Goal: Information Seeking & Learning: Learn about a topic

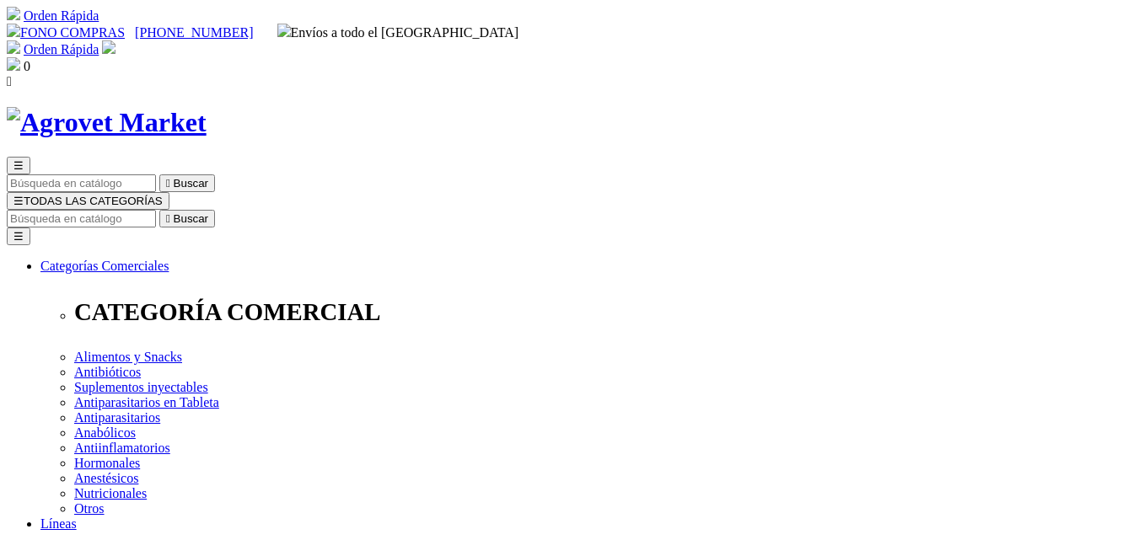
click at [156, 210] on input "Buscar" at bounding box center [81, 219] width 149 height 18
type input "k"
type input "p"
type input "prueba"
click at [255, 210] on button " Buscar" at bounding box center [283, 219] width 56 height 18
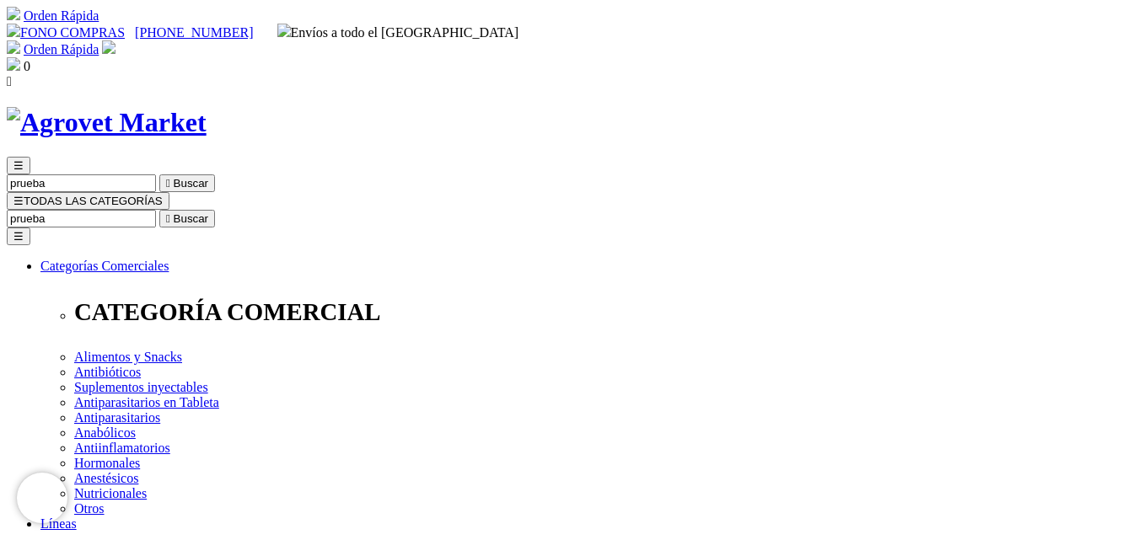
click at [24, 195] on span "☰" at bounding box center [18, 201] width 10 height 13
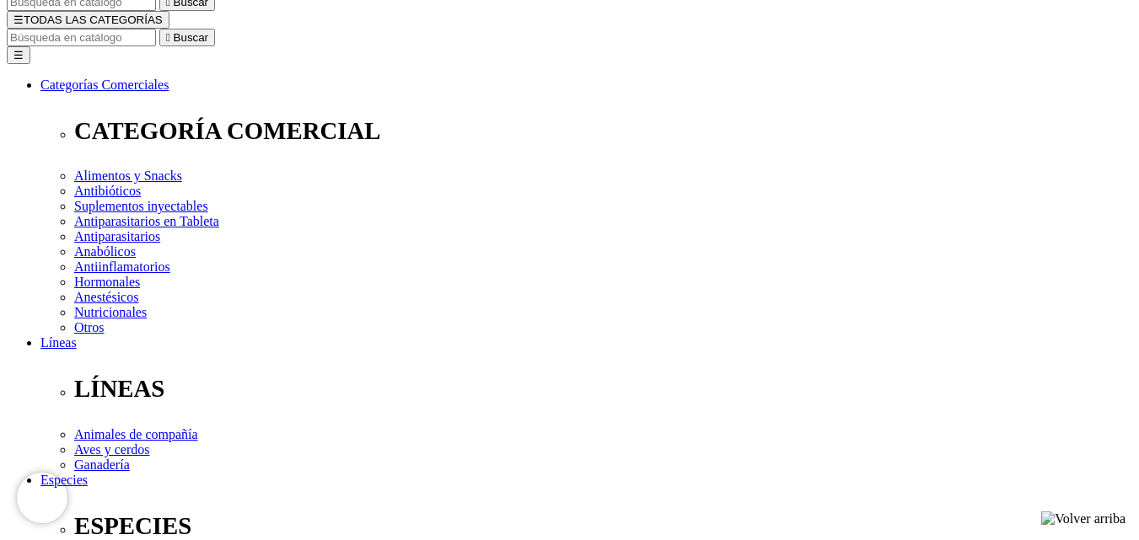
scroll to position [84, 0]
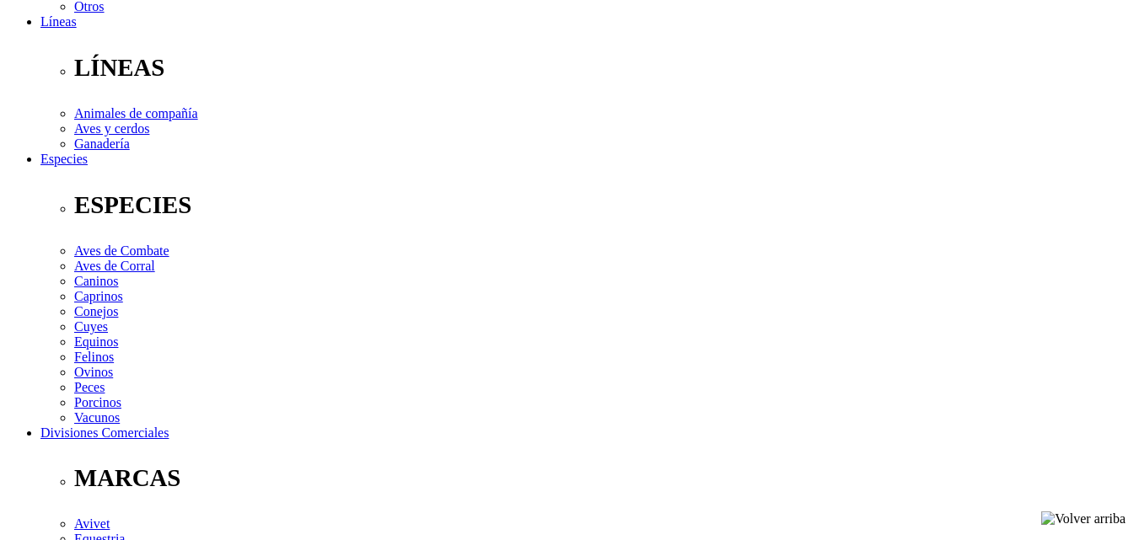
scroll to position [502, 0]
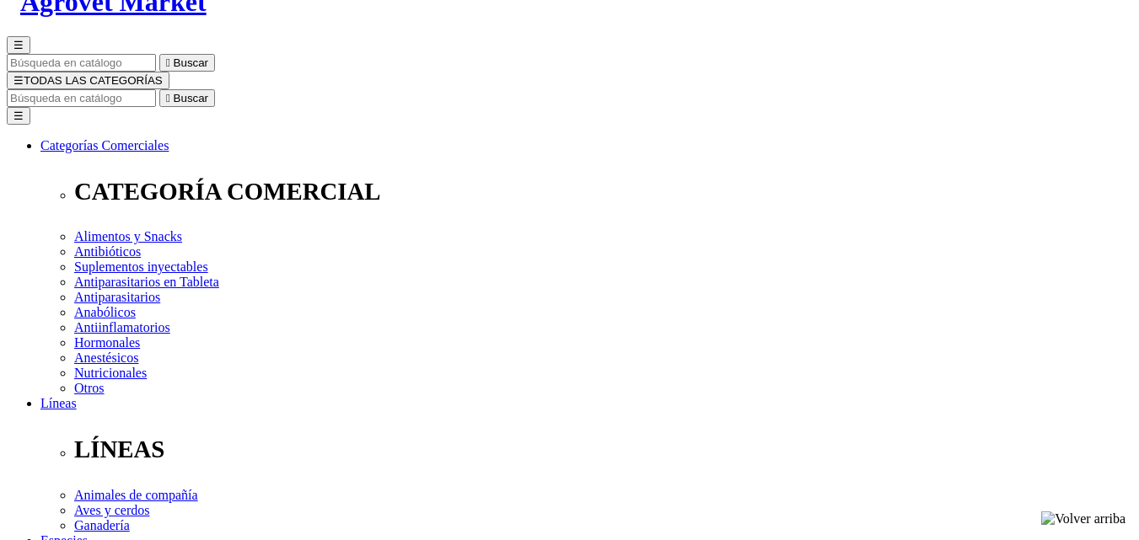
scroll to position [169, 0]
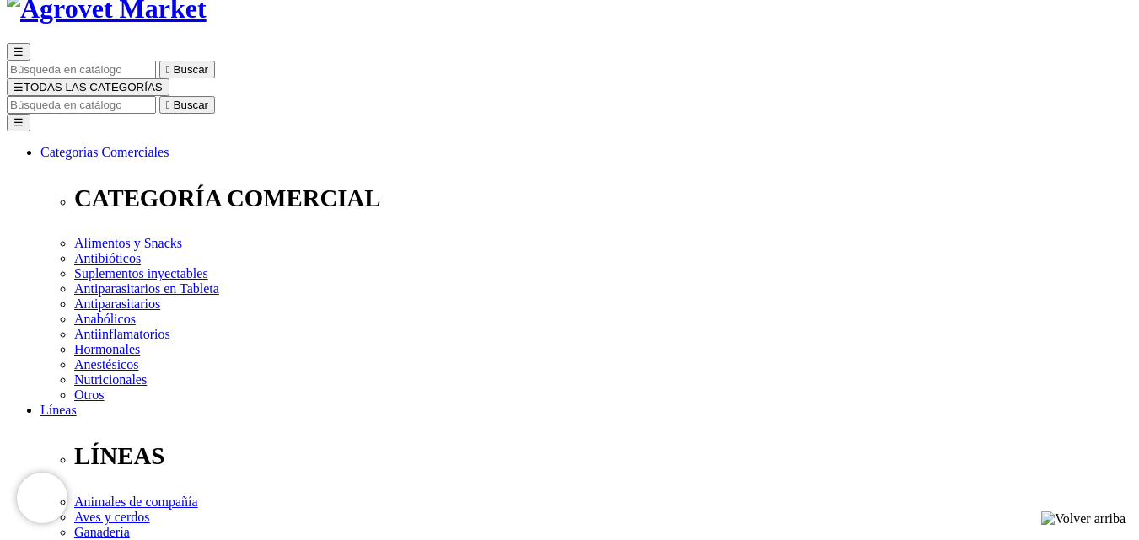
scroll to position [84, 0]
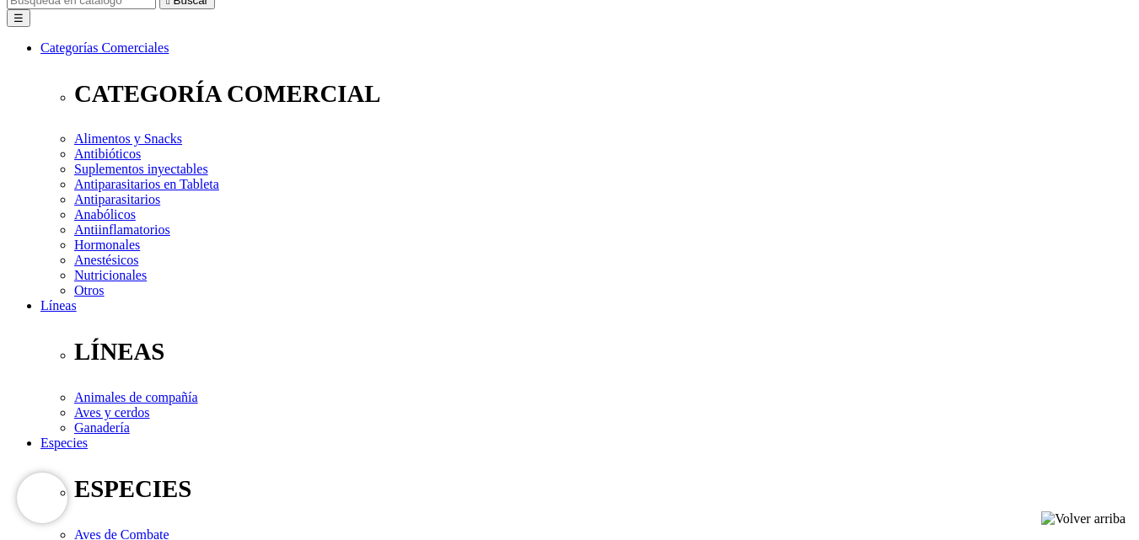
scroll to position [169, 0]
